Goal: Transaction & Acquisition: Purchase product/service

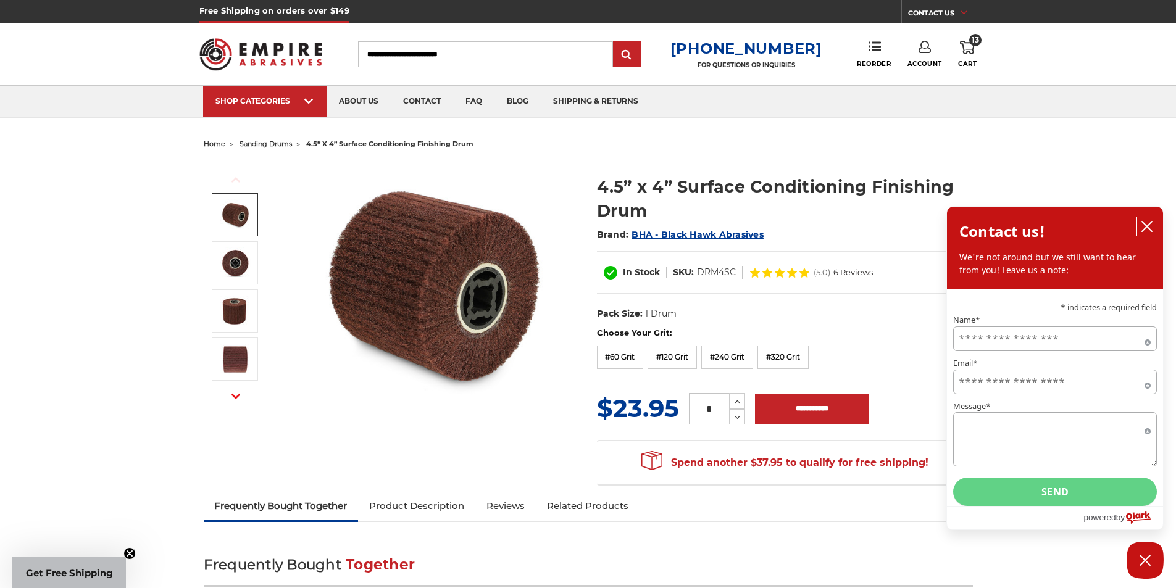
click at [1147, 220] on button "close chatbox" at bounding box center [1147, 226] width 20 height 19
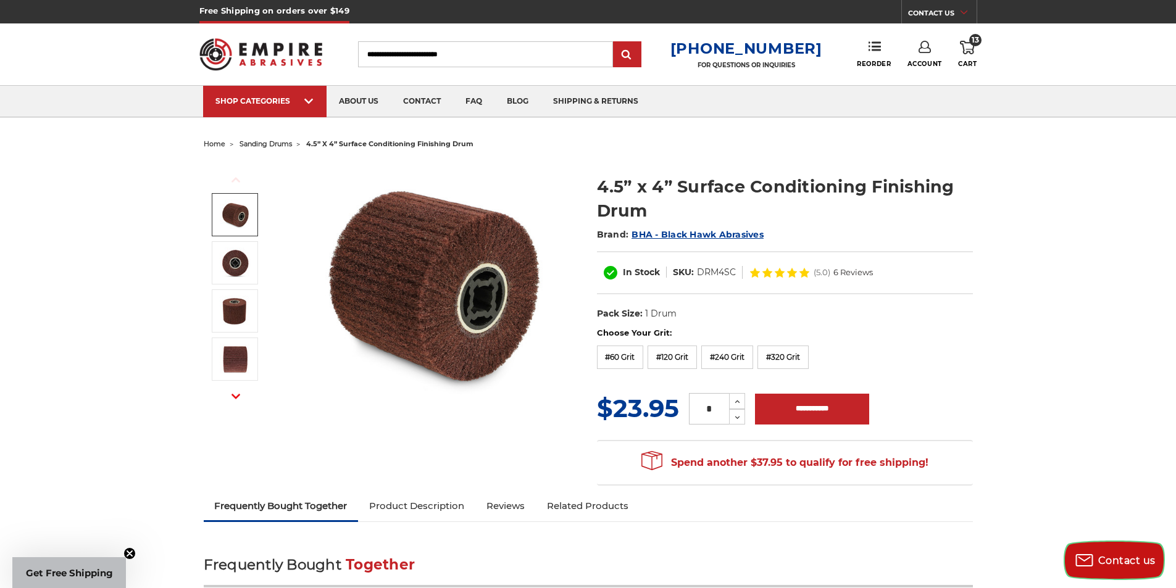
click at [1104, 559] on span "Contact us" at bounding box center [1126, 561] width 57 height 12
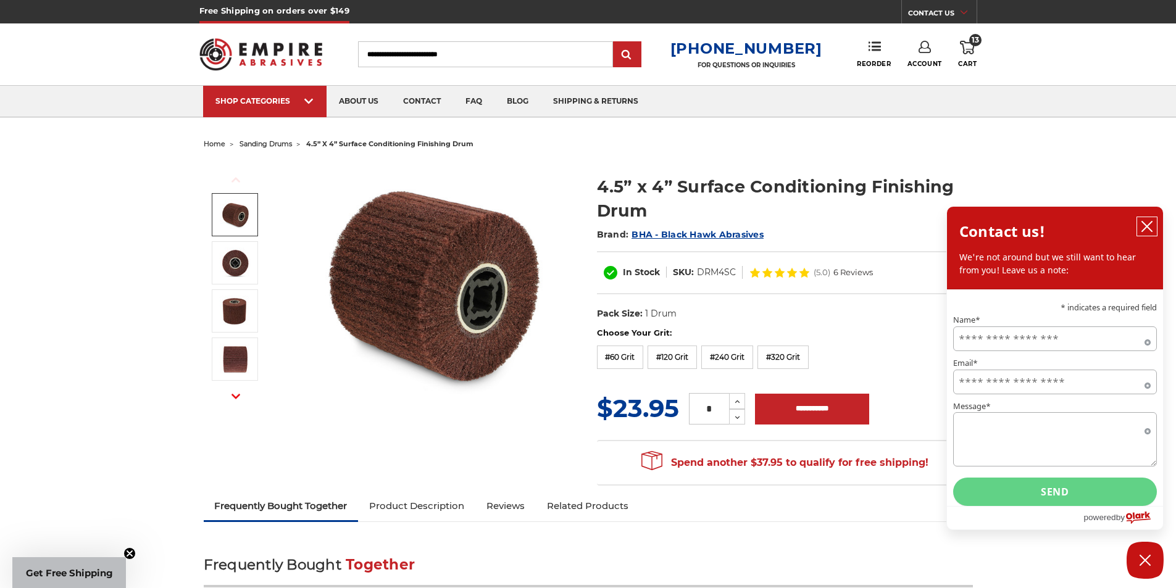
click at [1149, 233] on icon "close chatbox" at bounding box center [1147, 226] width 12 height 12
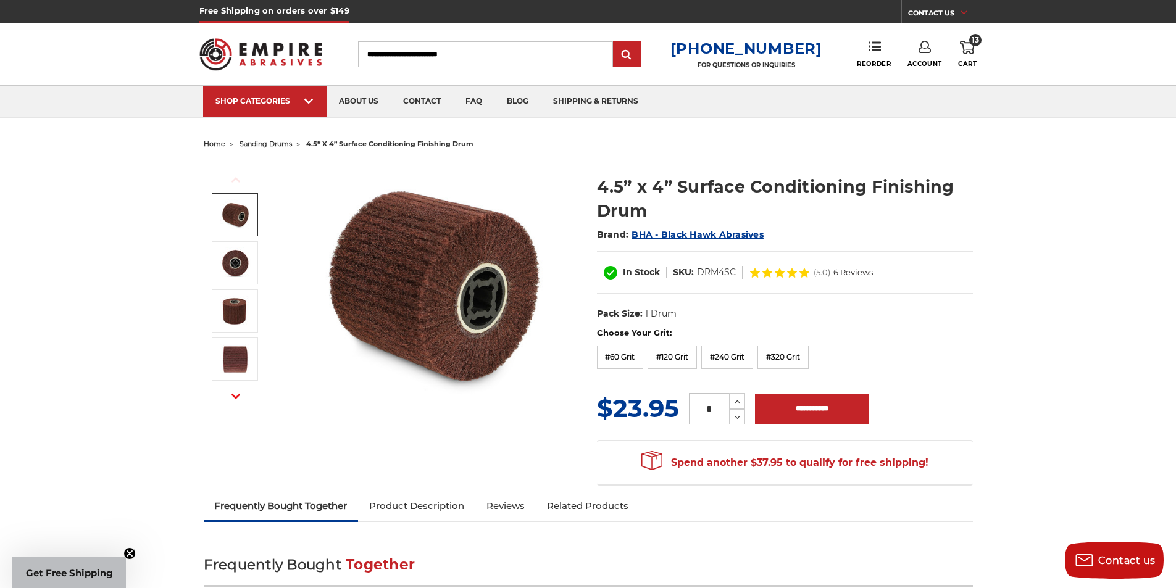
click at [978, 57] on header "Free Shipping on orders over $149 CONTACT US Monday - Friday (excluding holiday…" at bounding box center [588, 59] width 1176 height 118
click at [967, 57] on link "13 Cart" at bounding box center [967, 54] width 19 height 27
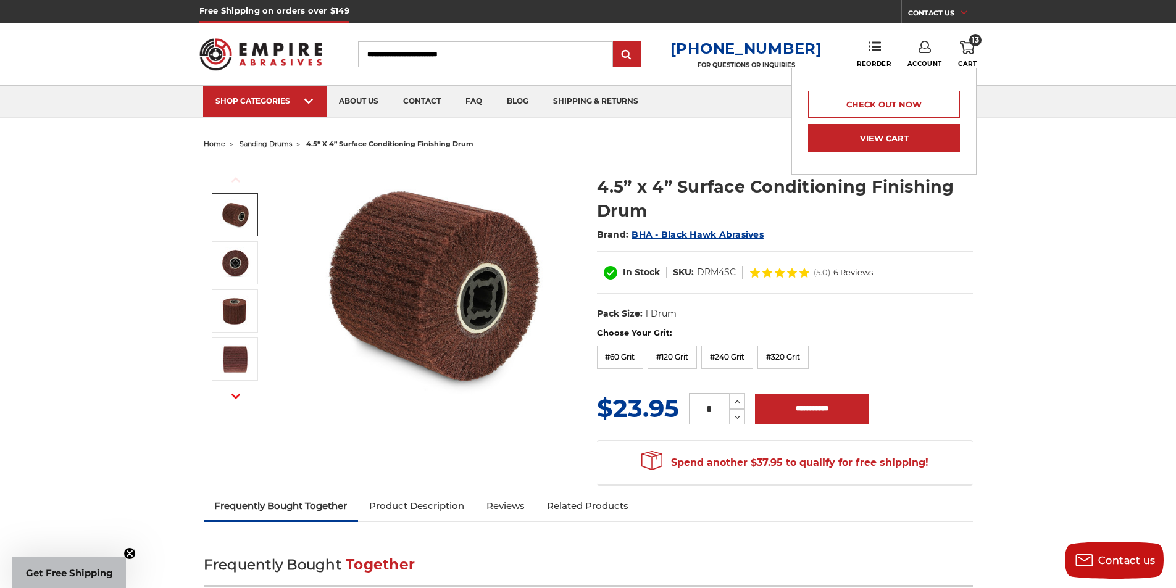
click at [911, 128] on link "View Cart" at bounding box center [884, 138] width 152 height 28
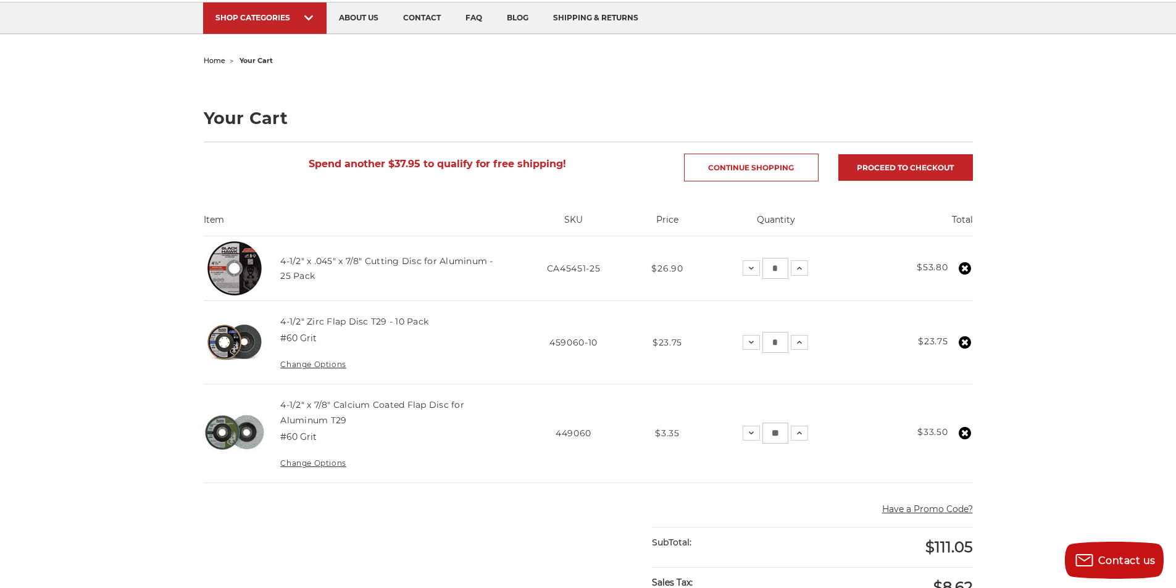
scroll to position [185, 0]
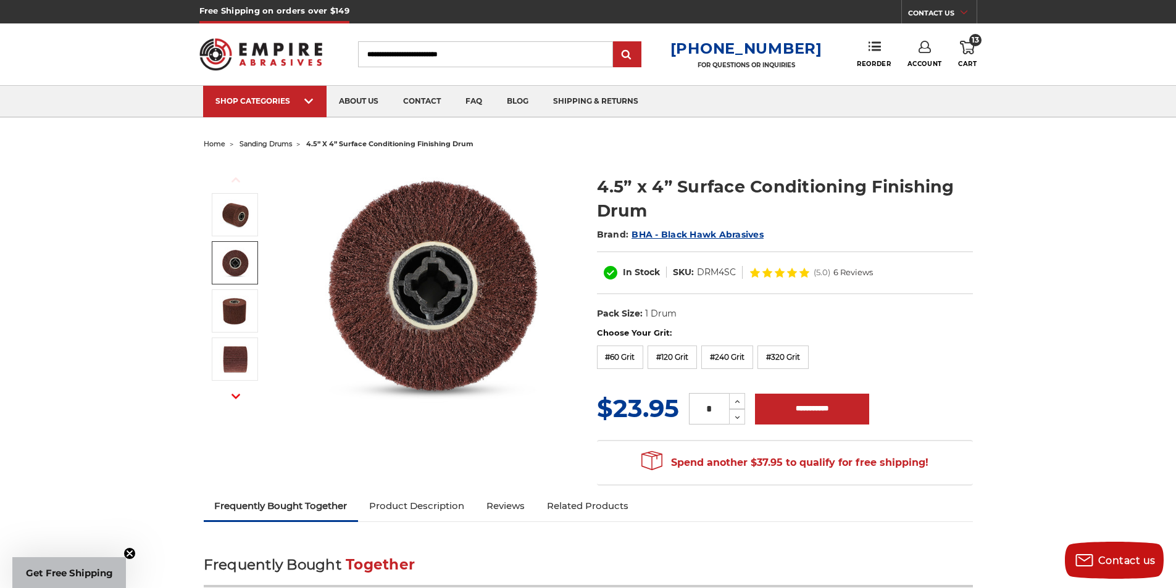
click at [244, 267] on img at bounding box center [235, 263] width 31 height 31
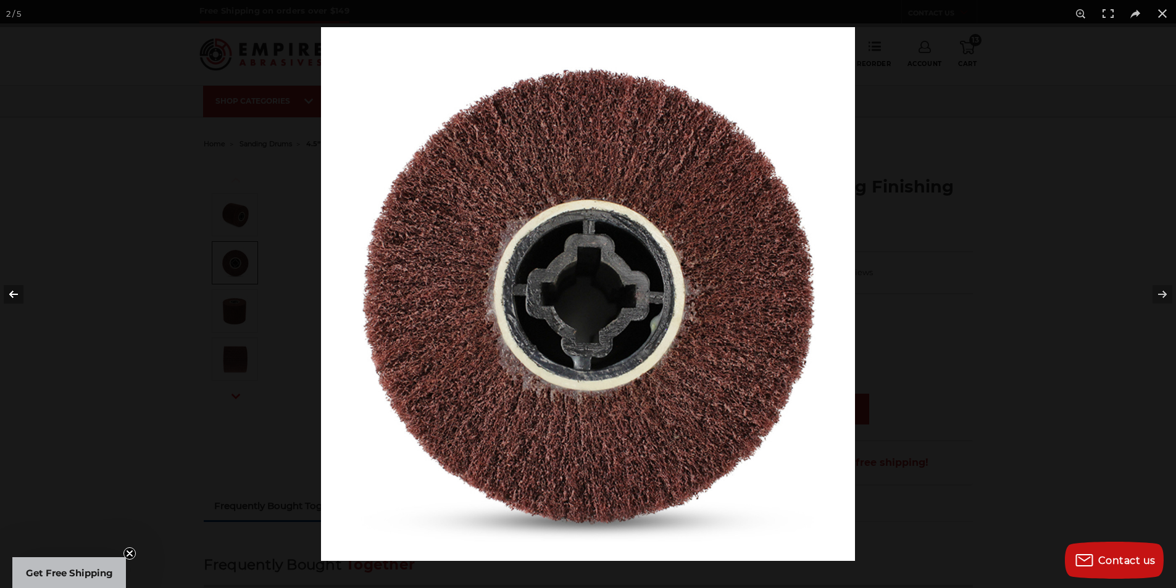
click at [18, 293] on button at bounding box center [21, 295] width 43 height 62
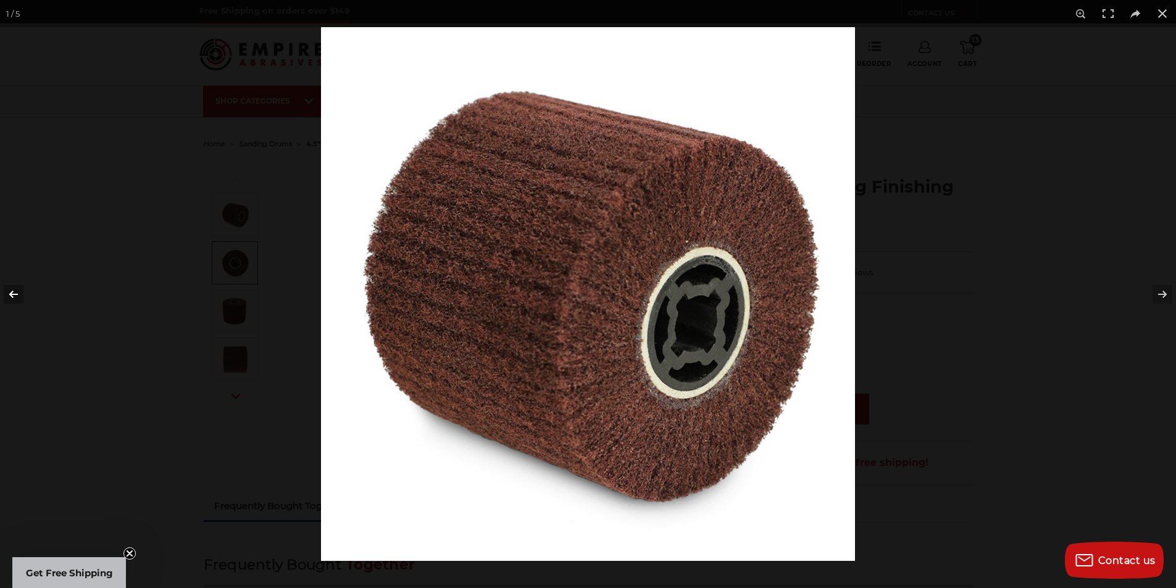
click at [14, 296] on button at bounding box center [21, 295] width 43 height 62
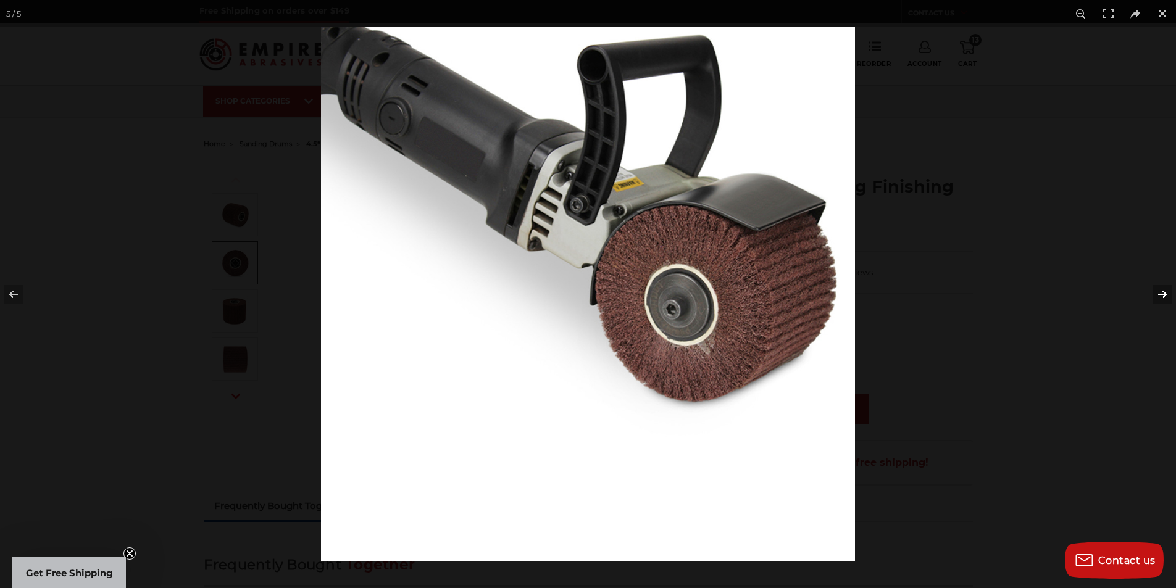
click at [1156, 295] on button at bounding box center [1154, 295] width 43 height 62
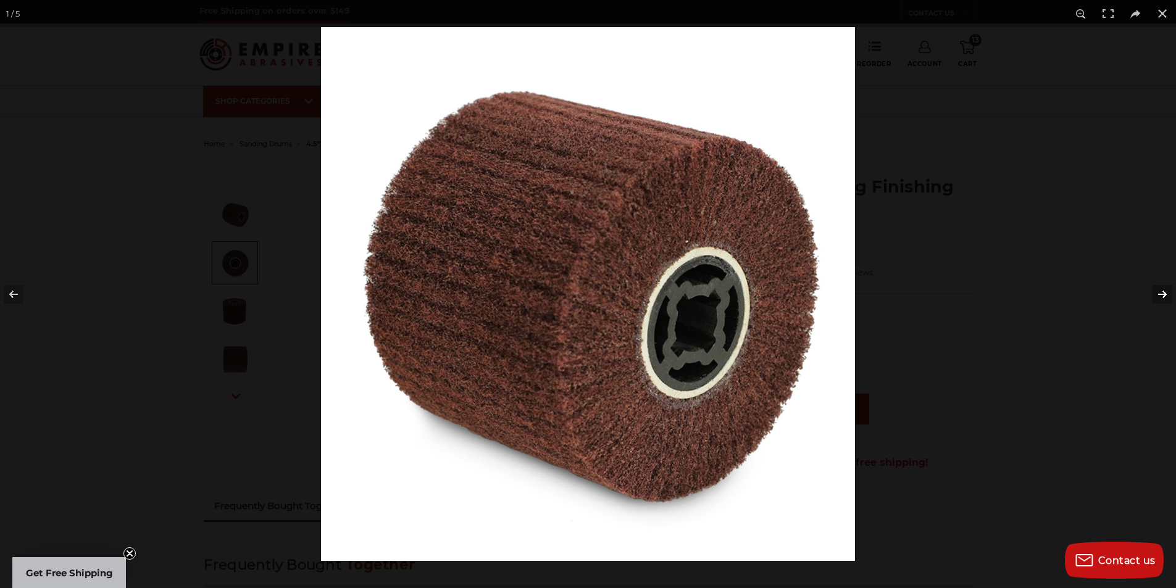
click at [1157, 295] on button at bounding box center [1154, 295] width 43 height 62
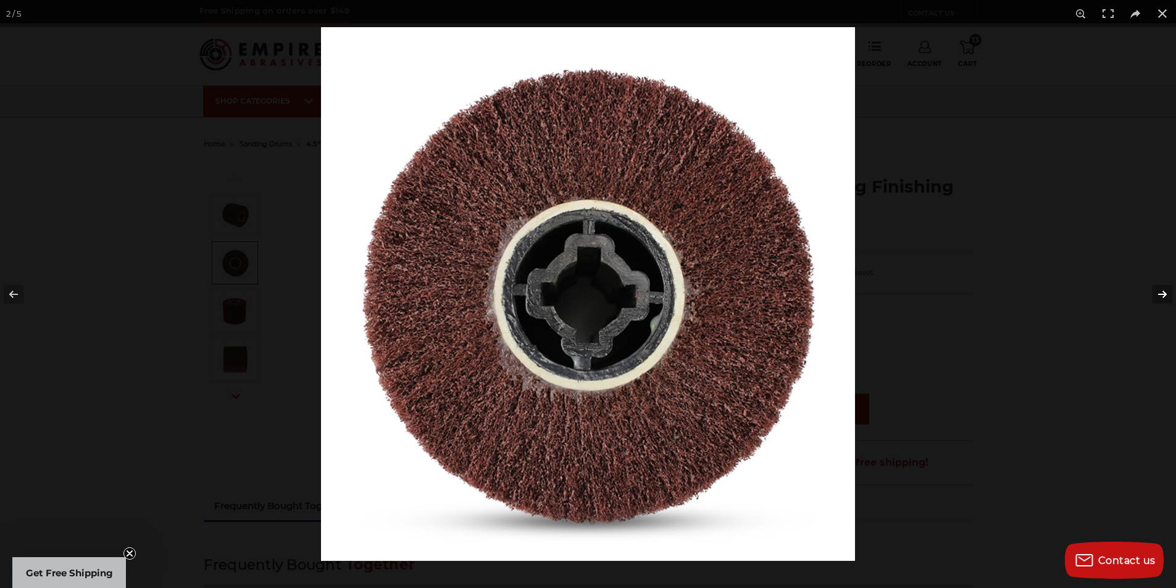
click at [1157, 295] on button at bounding box center [1154, 295] width 43 height 62
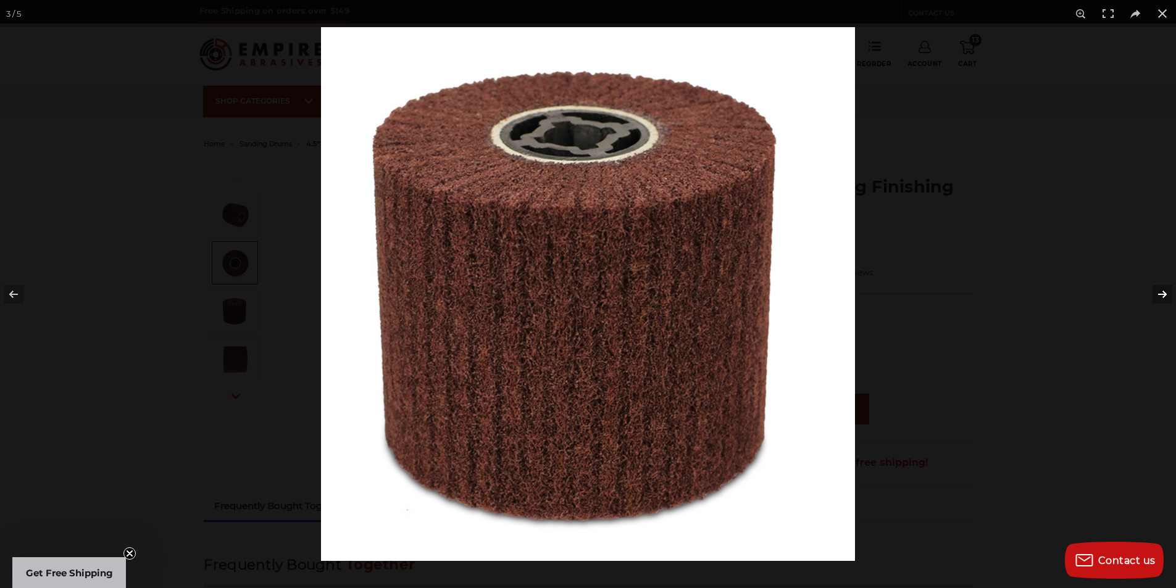
click at [1157, 295] on button at bounding box center [1154, 295] width 43 height 62
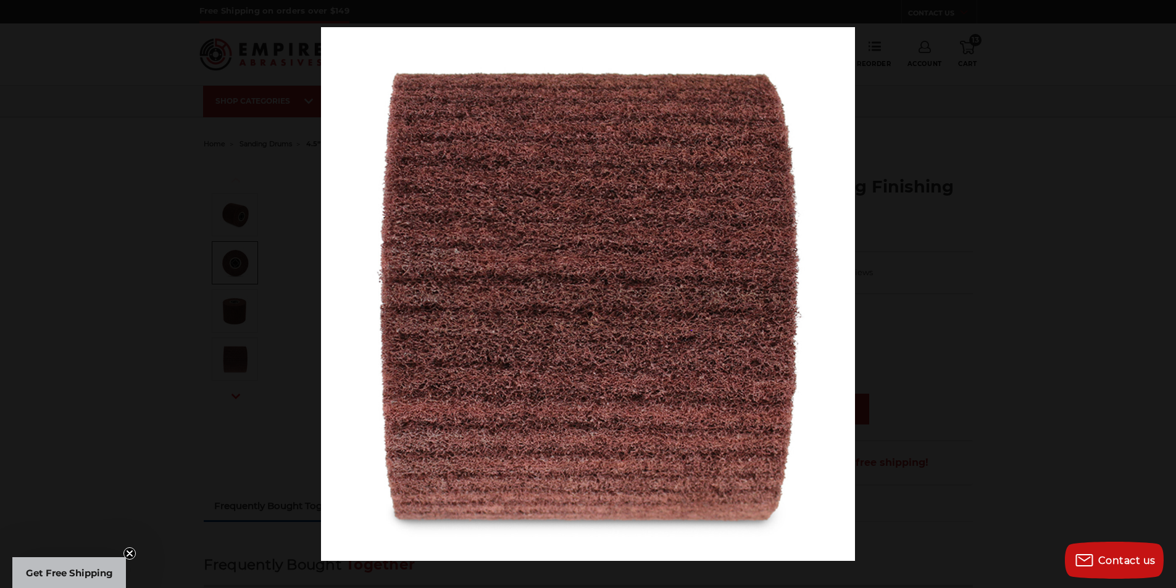
click at [1157, 295] on button at bounding box center [1154, 295] width 43 height 62
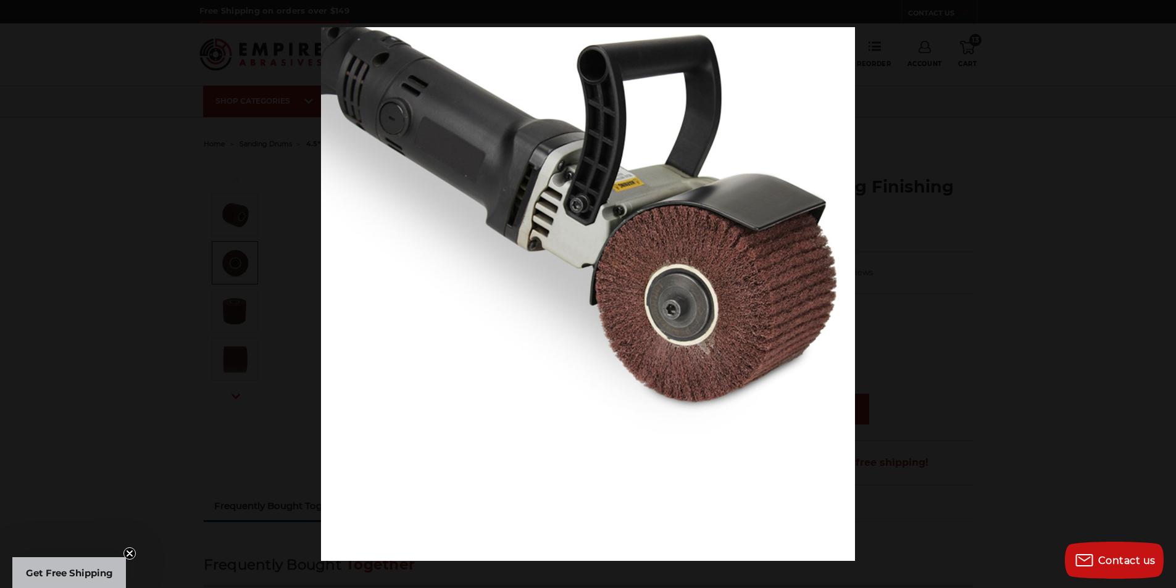
click at [1157, 295] on button at bounding box center [1154, 295] width 43 height 62
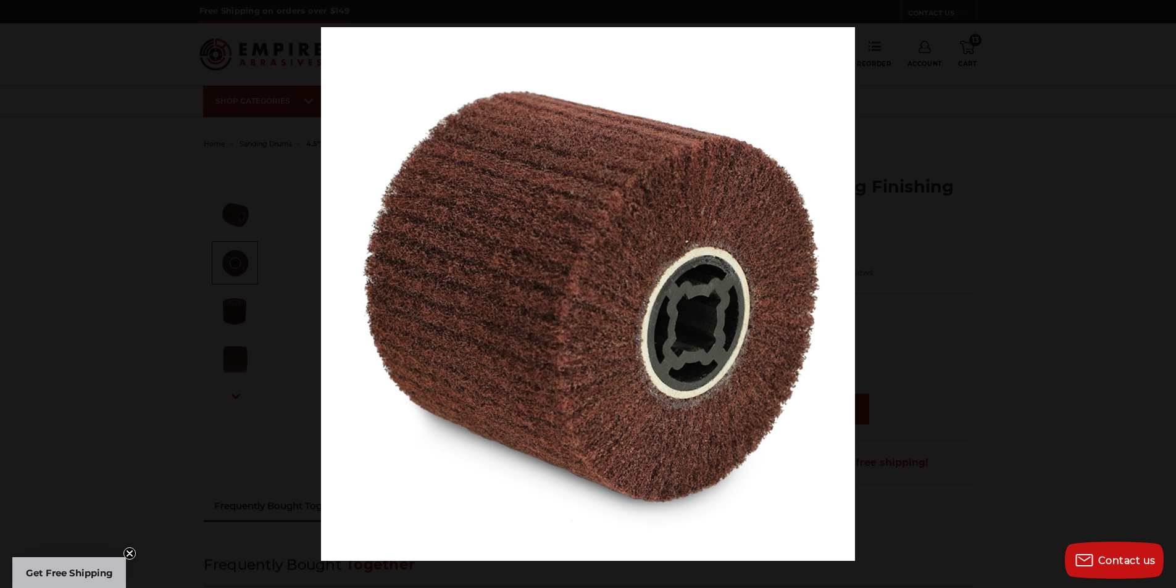
click at [1157, 295] on button at bounding box center [1154, 295] width 43 height 62
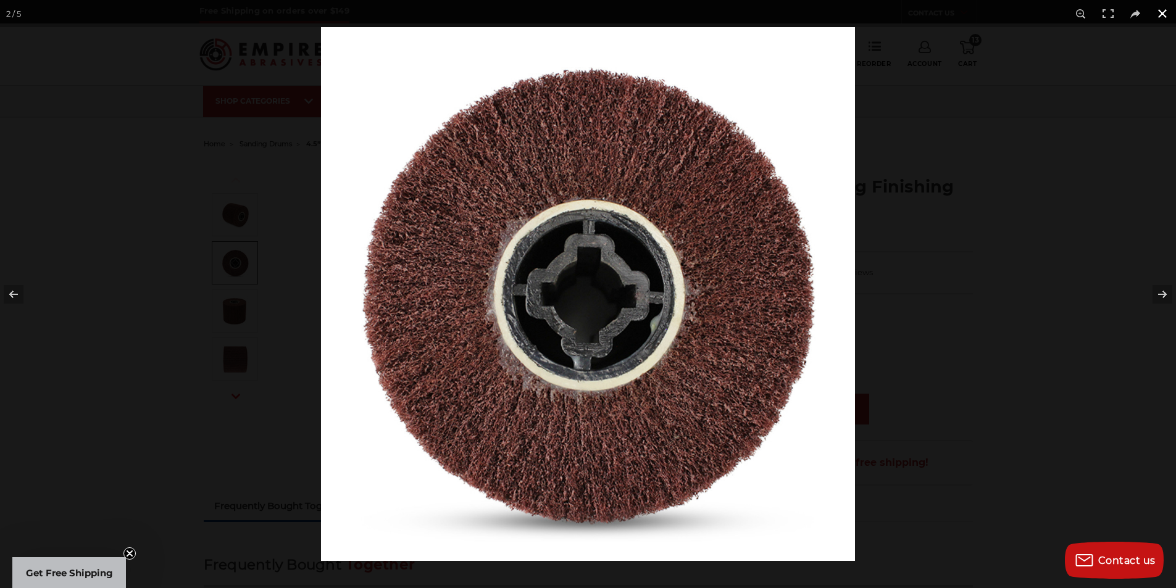
click at [1043, 291] on div at bounding box center [909, 321] width 1176 height 588
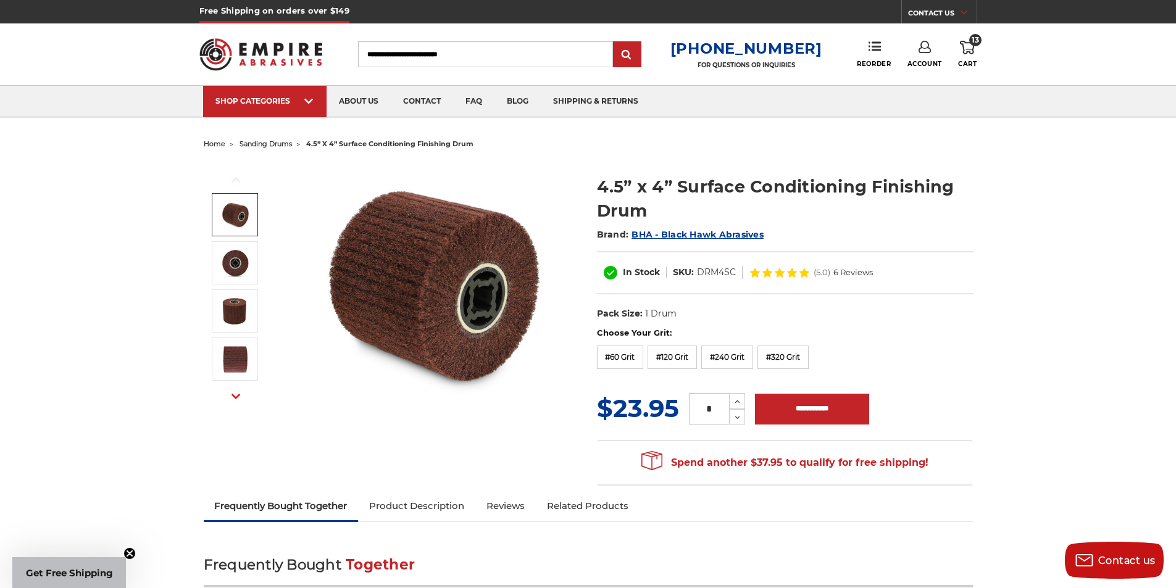
click at [255, 212] on link at bounding box center [235, 214] width 46 height 43
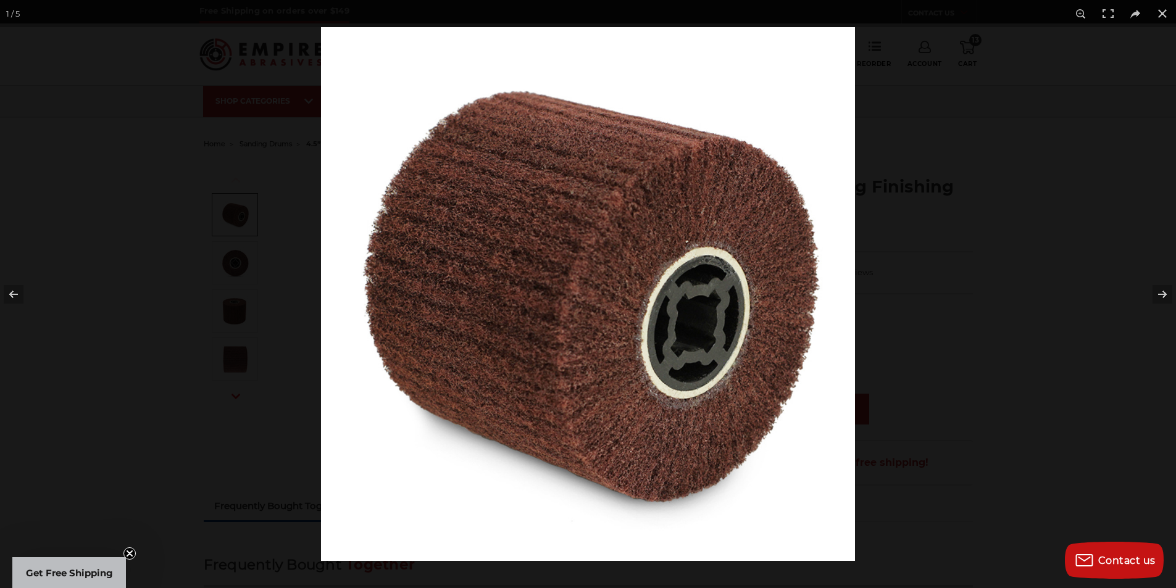
click at [268, 250] on div at bounding box center [588, 294] width 1176 height 588
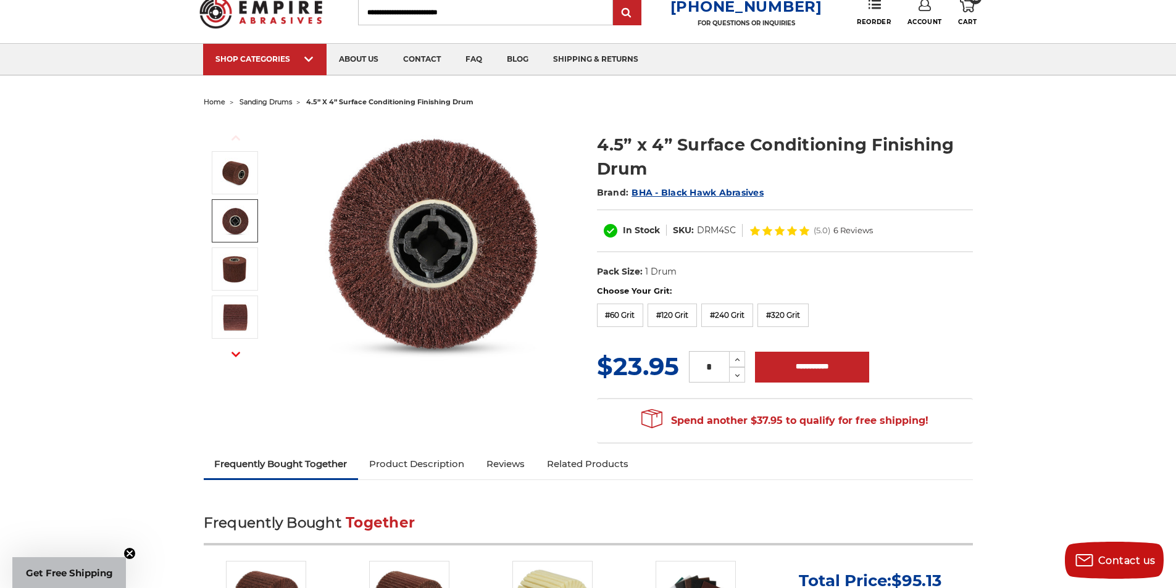
scroll to position [62, 0]
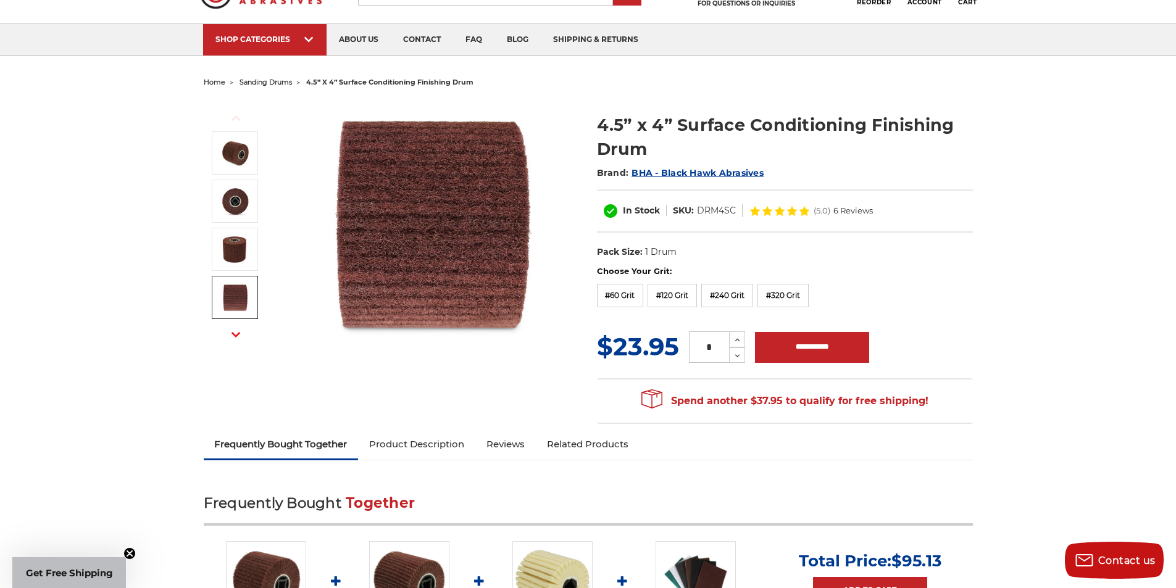
click at [428, 441] on link "Product Description" at bounding box center [416, 444] width 117 height 27
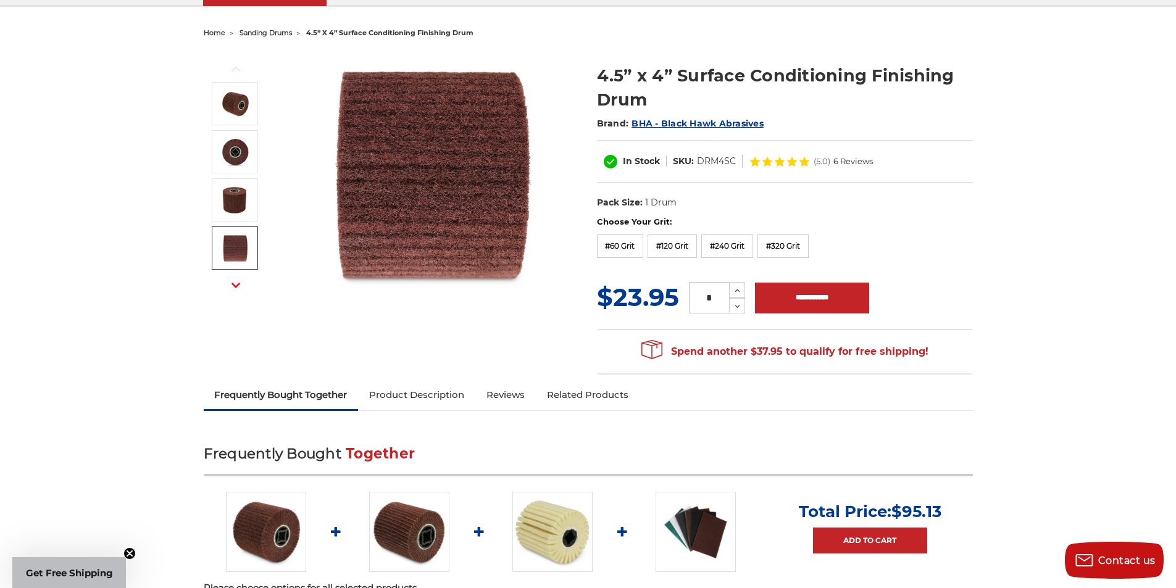
scroll to position [9, 0]
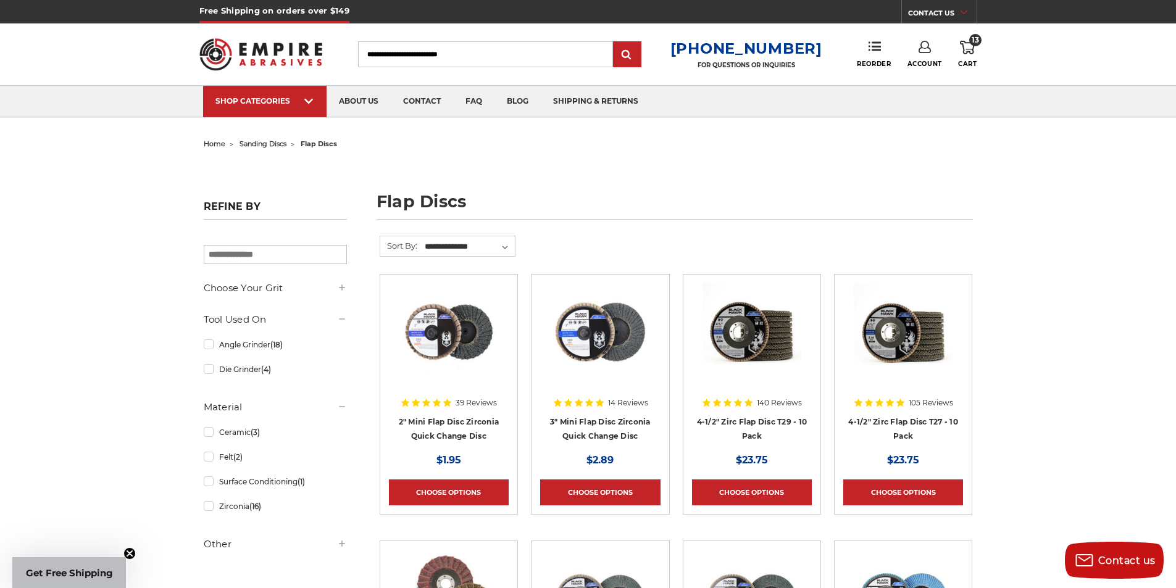
click at [414, 51] on input "Search" at bounding box center [485, 54] width 255 height 26
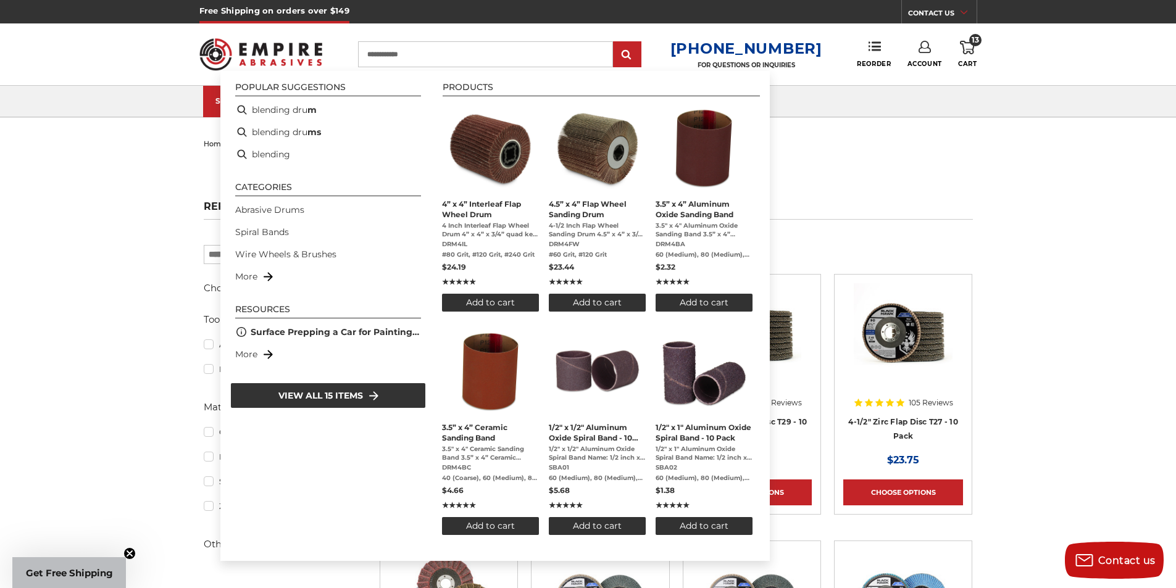
type input "**********"
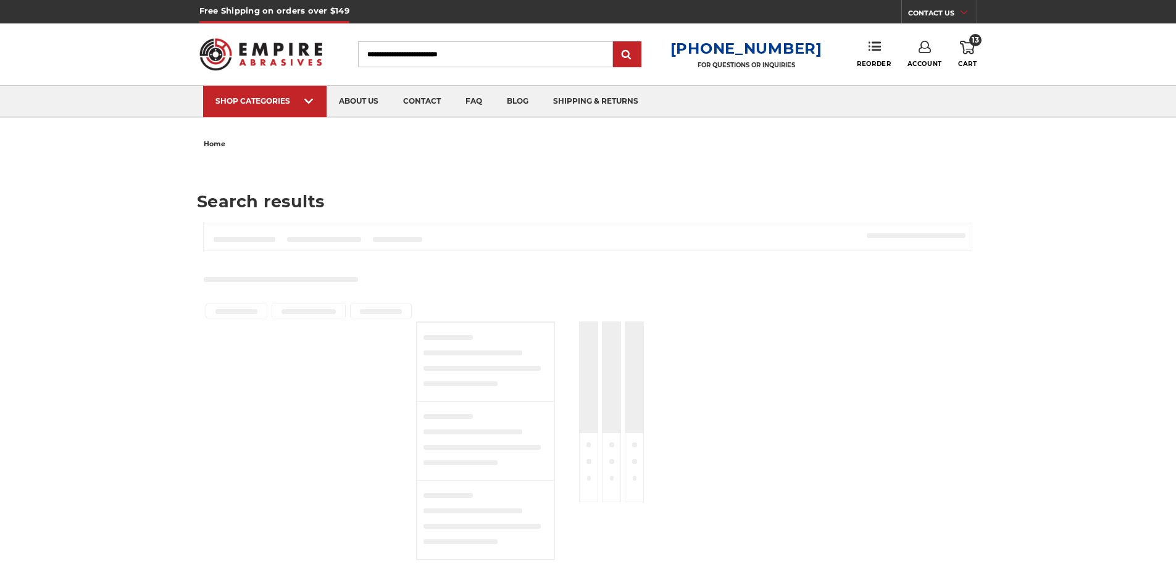
type input "**********"
